Goal: Task Accomplishment & Management: Use online tool/utility

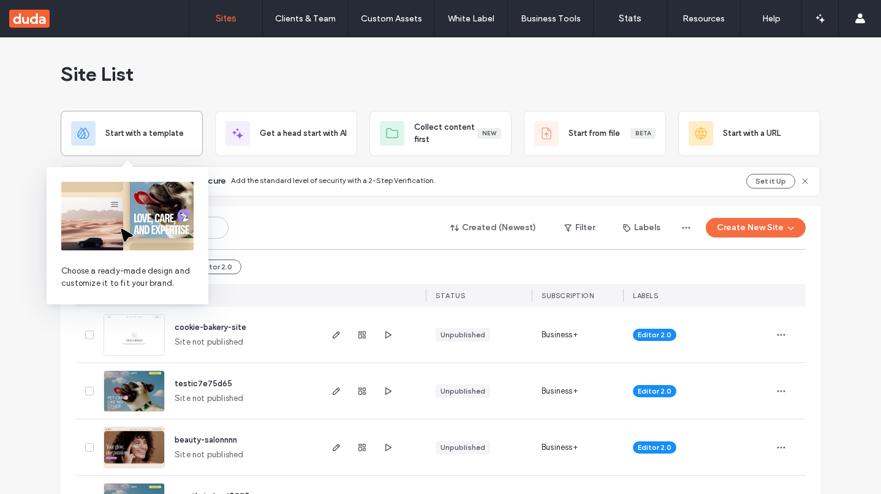
click at [127, 133] on span "Start with a template" at bounding box center [144, 133] width 78 height 12
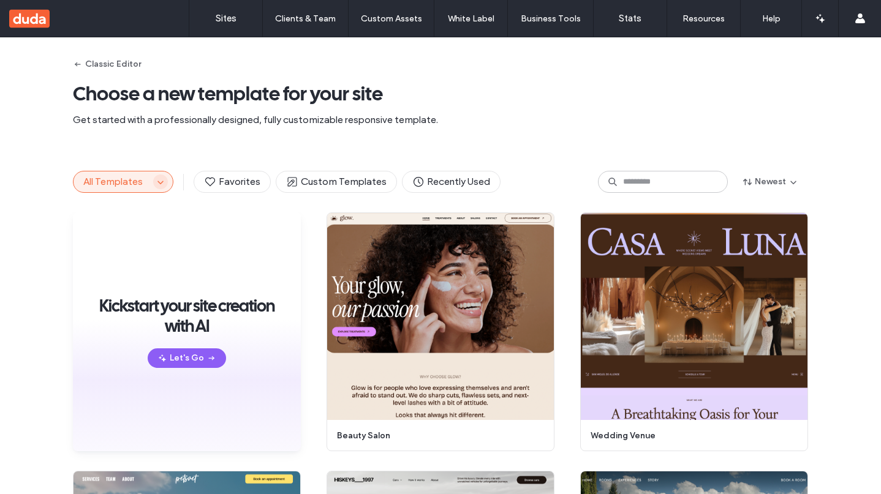
click at [157, 183] on use "button" at bounding box center [160, 182] width 6 height 3
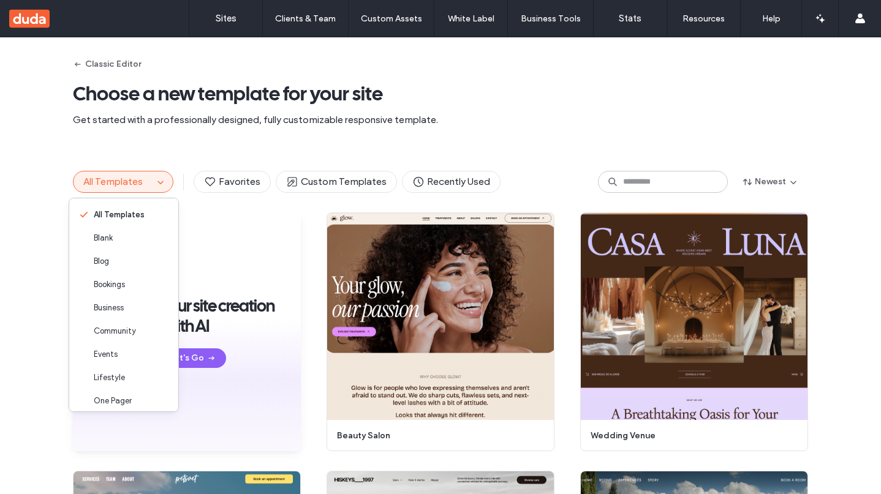
click at [527, 104] on span "Choose a new template for your site" at bounding box center [440, 93] width 735 height 25
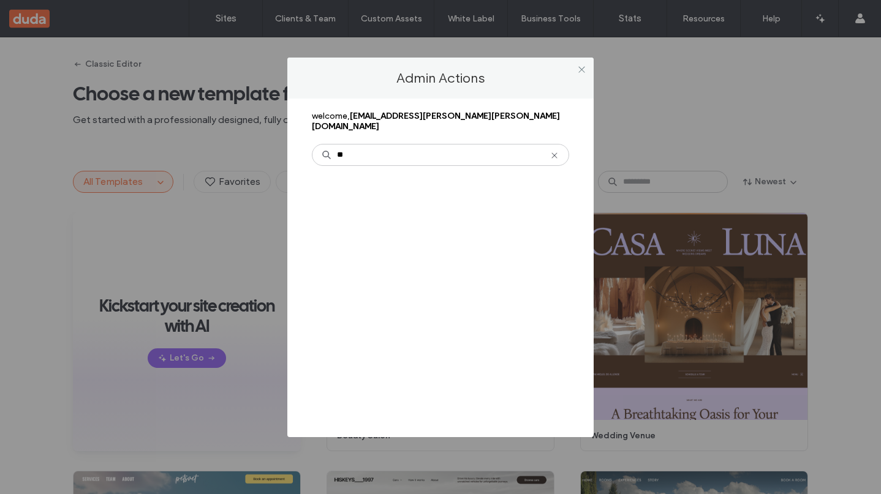
type input "*"
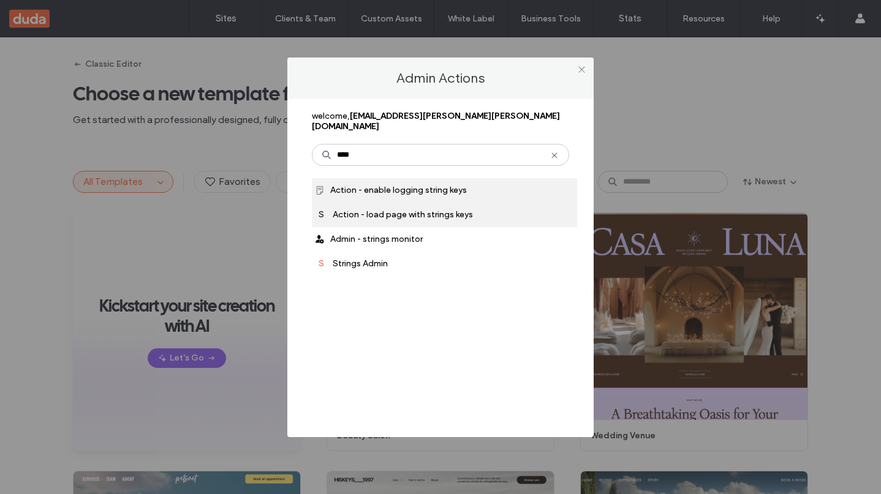
type input "****"
click at [396, 209] on span "Action - load page with strings keys" at bounding box center [403, 214] width 140 height 10
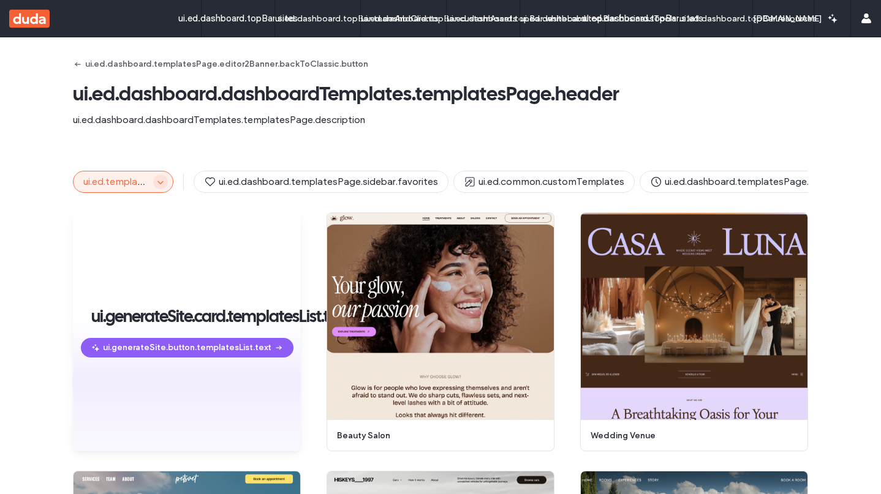
click at [156, 187] on span "button" at bounding box center [160, 182] width 15 height 15
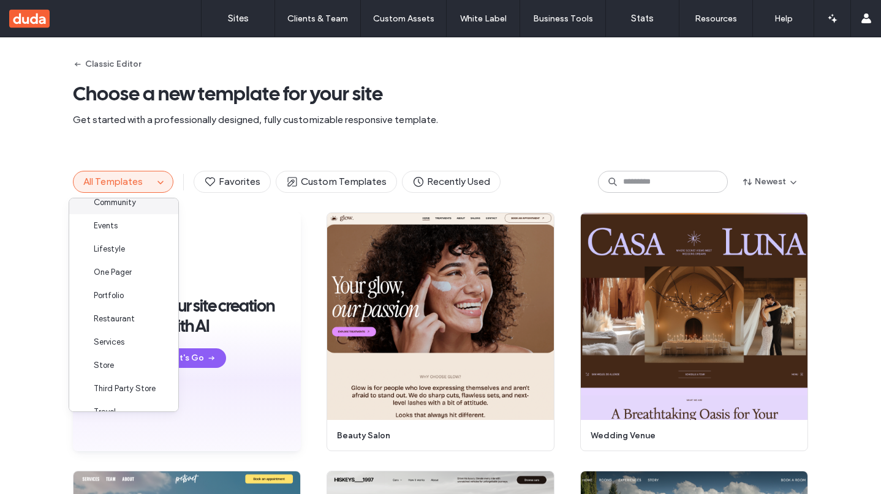
scroll to position [146, 0]
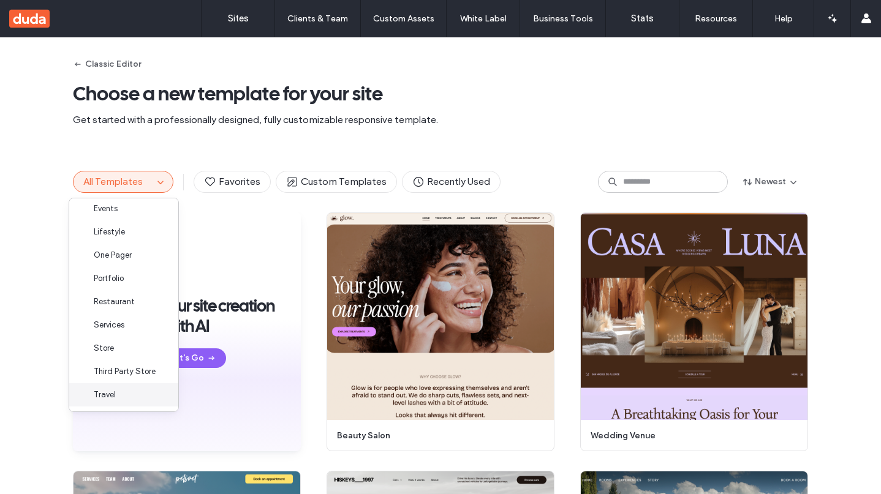
click at [109, 388] on div "Travel" at bounding box center [123, 394] width 109 height 23
